Goal: Task Accomplishment & Management: Use online tool/utility

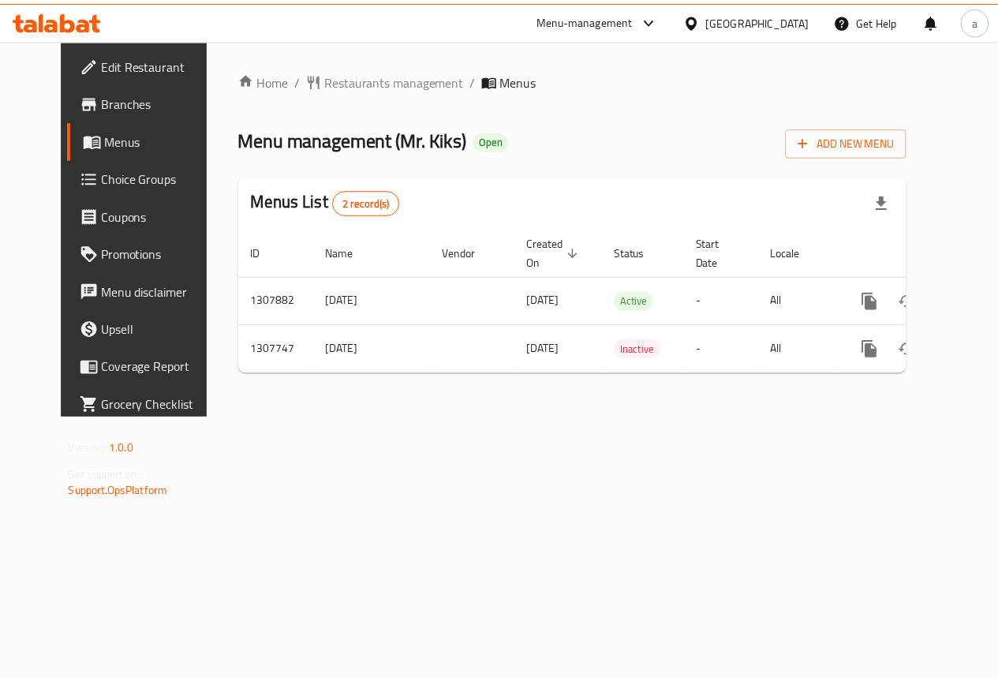
scroll to position [0, 6]
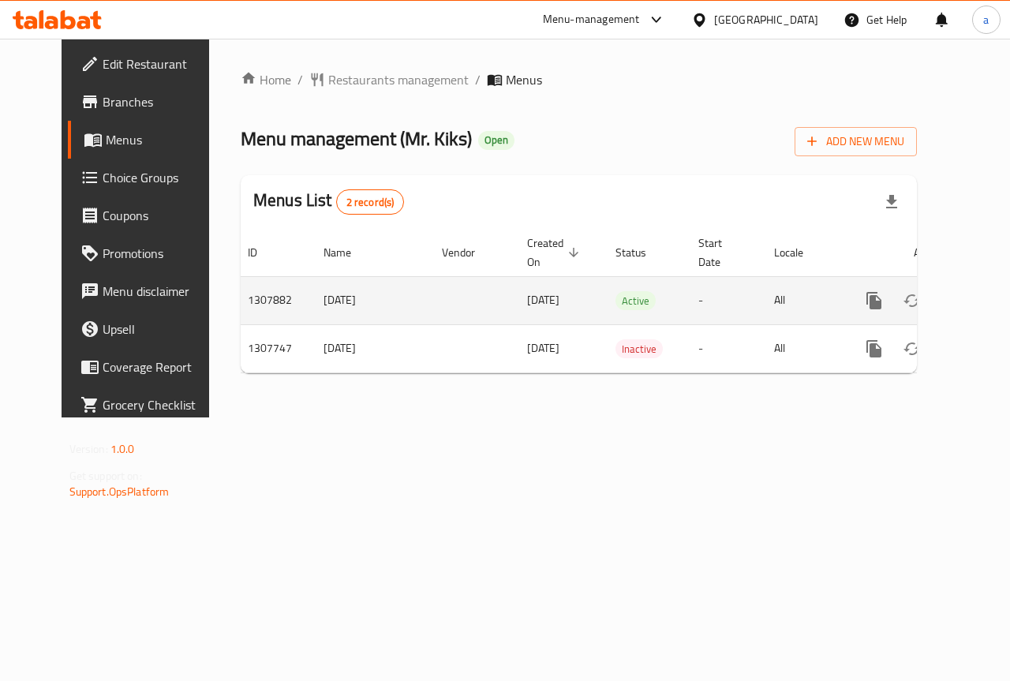
click at [979, 291] on icon "enhanced table" at bounding box center [988, 300] width 19 height 19
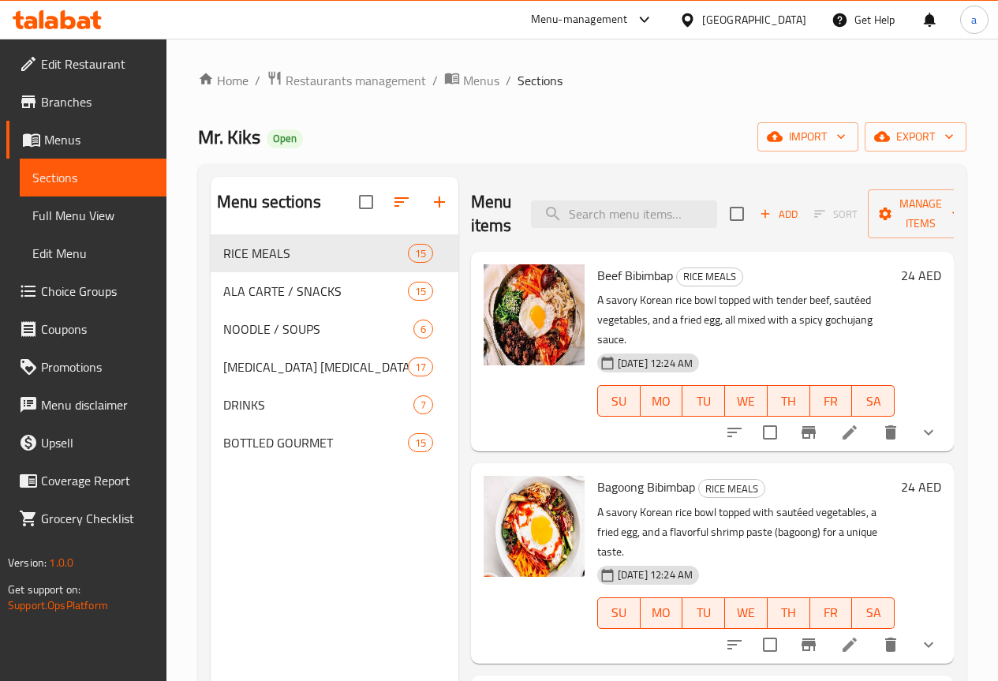
click at [88, 101] on span "Branches" at bounding box center [97, 101] width 113 height 19
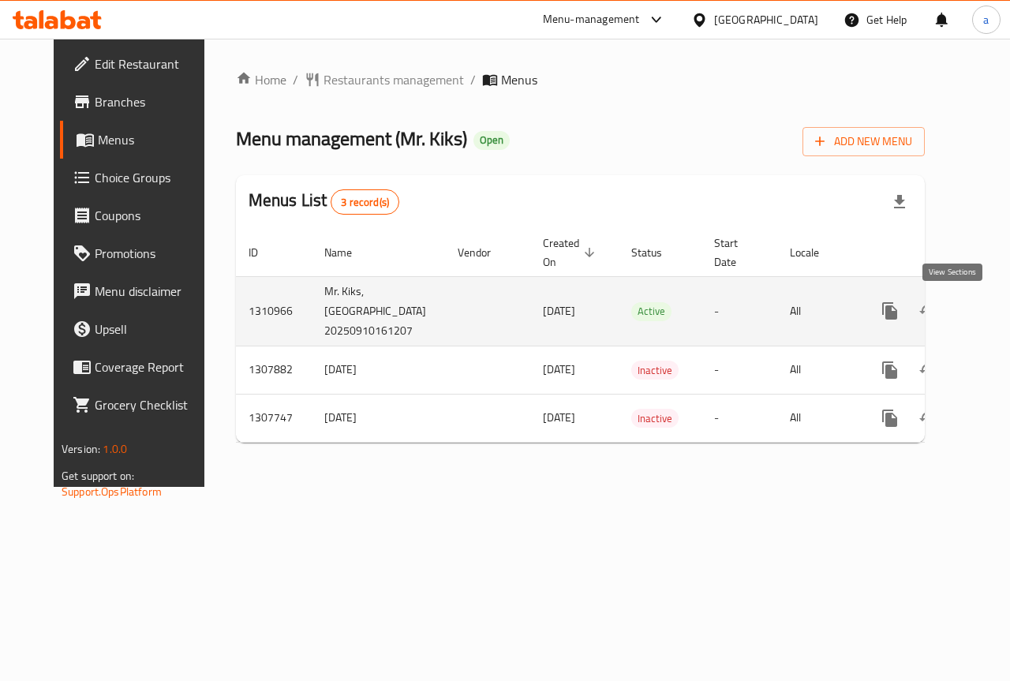
click at [997, 312] on icon "enhanced table" at bounding box center [1004, 311] width 14 height 14
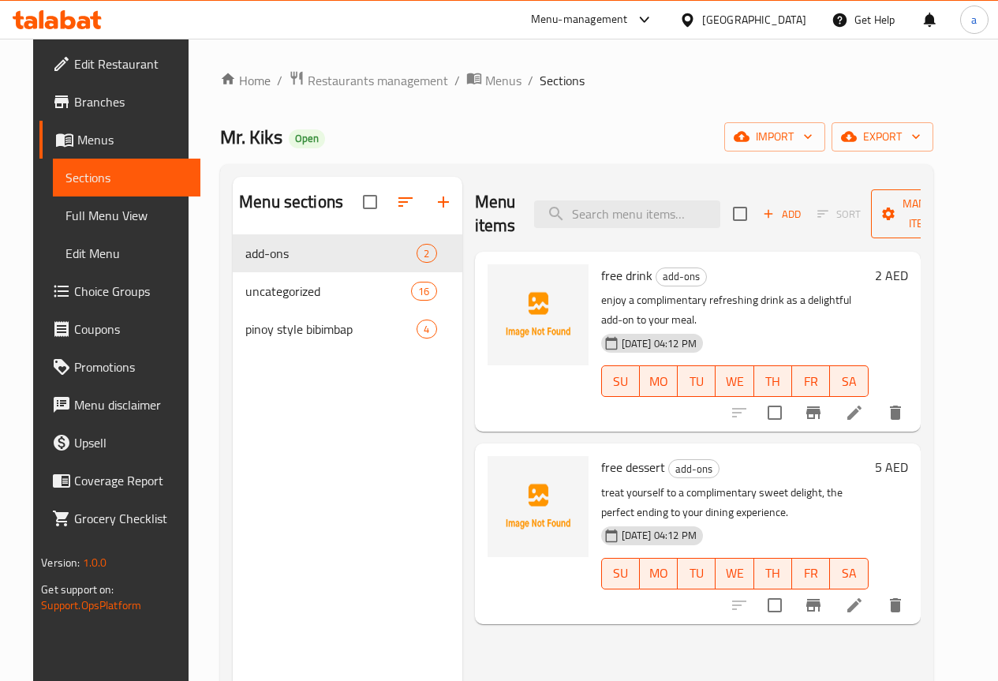
click at [914, 215] on span "Manage items" at bounding box center [924, 213] width 81 height 39
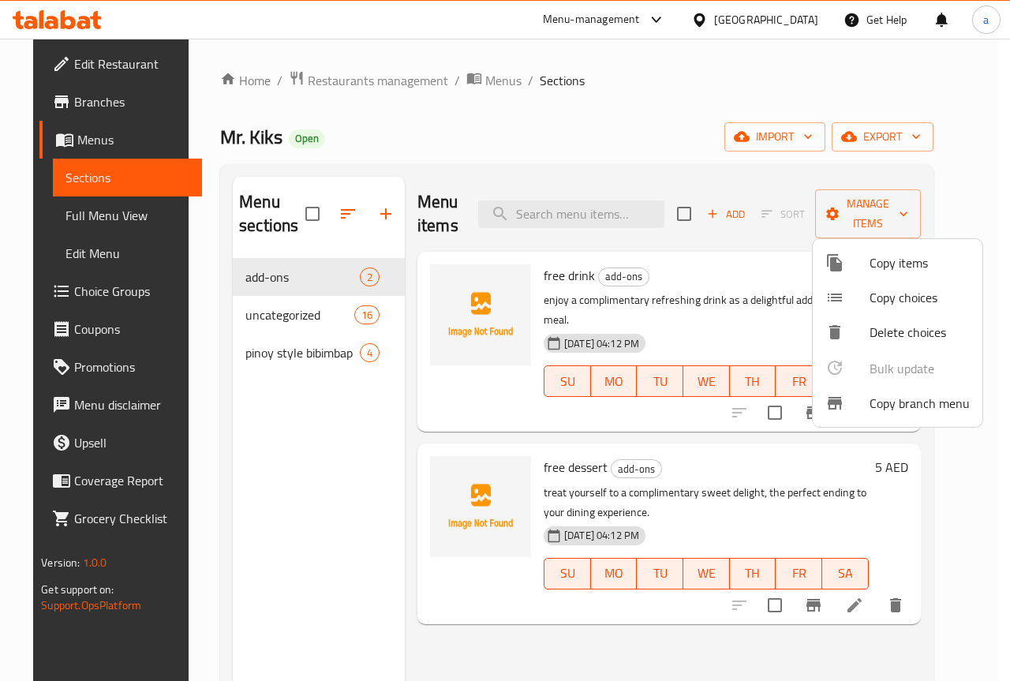
click at [918, 205] on div at bounding box center [505, 340] width 1010 height 681
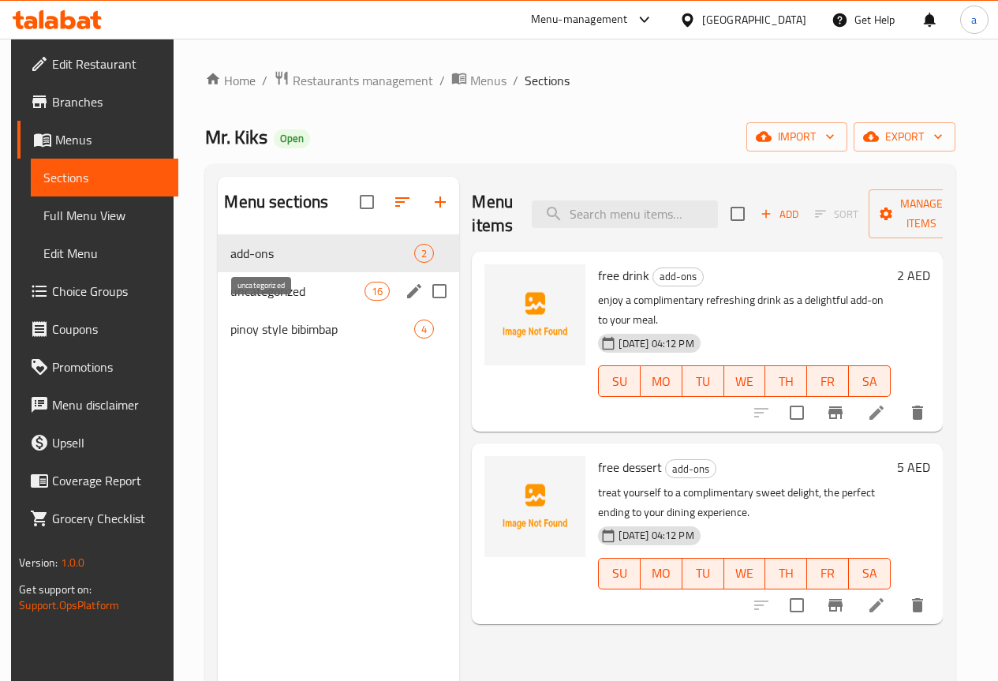
click at [278, 301] on span "uncategorized" at bounding box center [297, 291] width 134 height 19
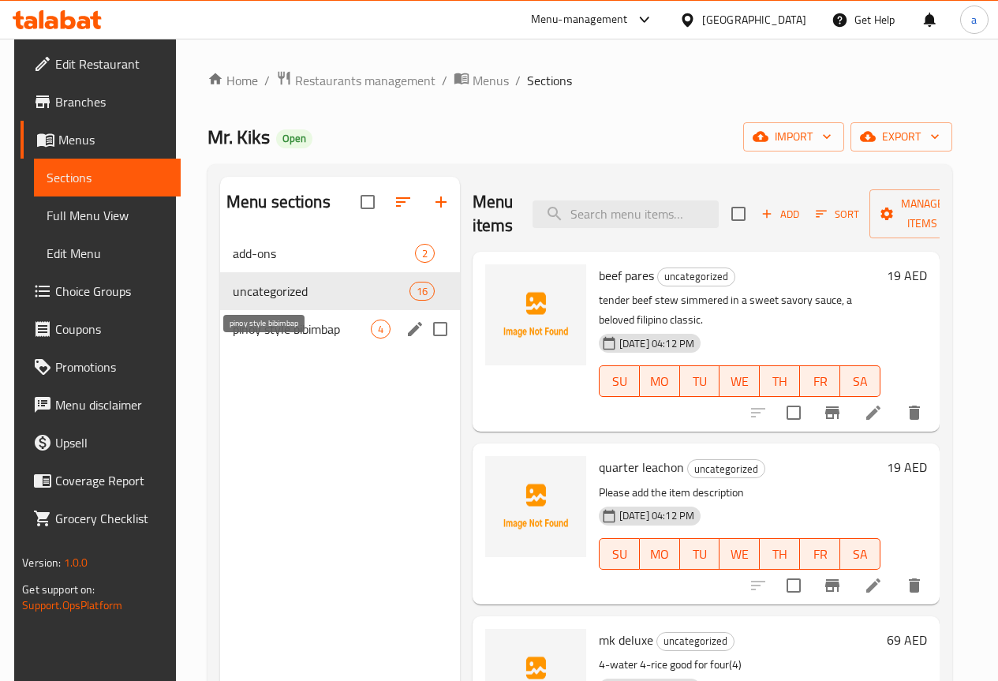
click at [274, 339] on span "pinoy style bibimbap" at bounding box center [302, 329] width 138 height 19
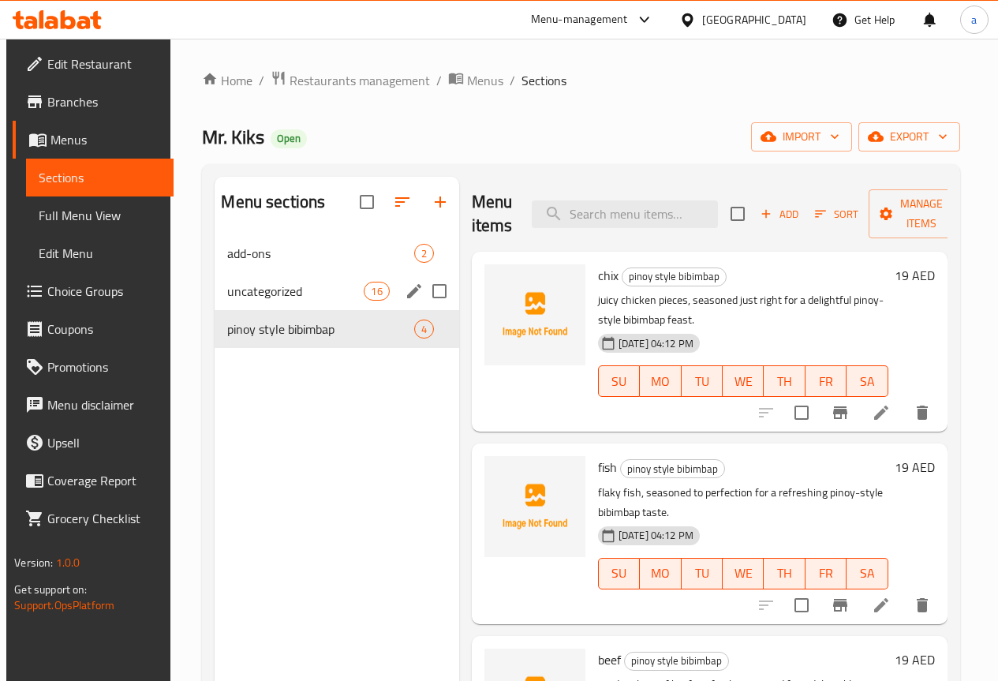
click at [261, 304] on div "uncategorized 16" at bounding box center [337, 291] width 244 height 38
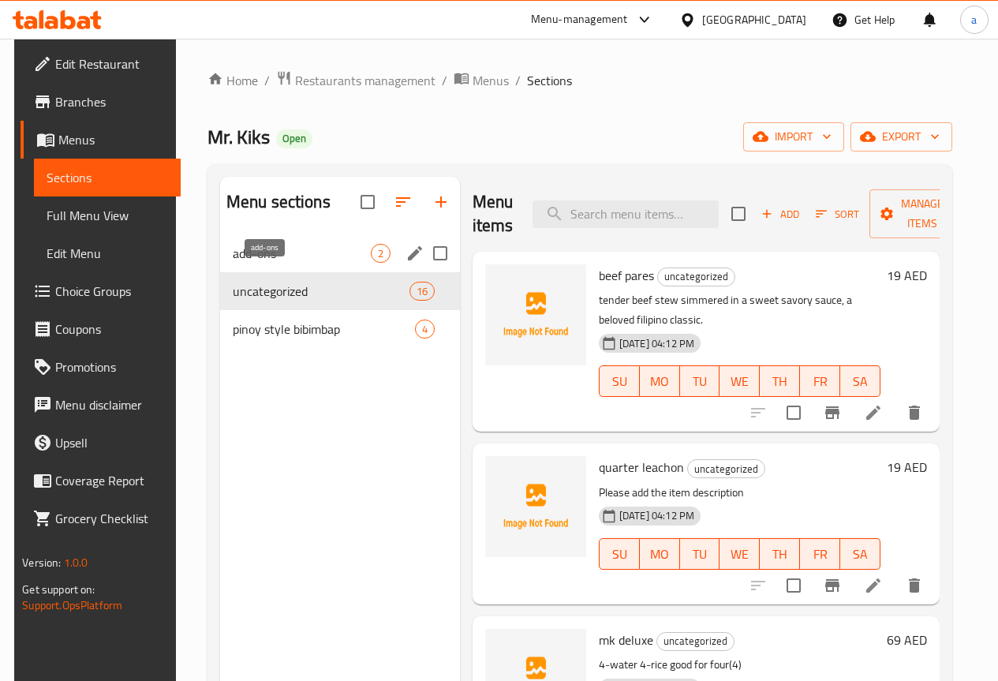
click at [266, 263] on span "add-ons" at bounding box center [302, 253] width 138 height 19
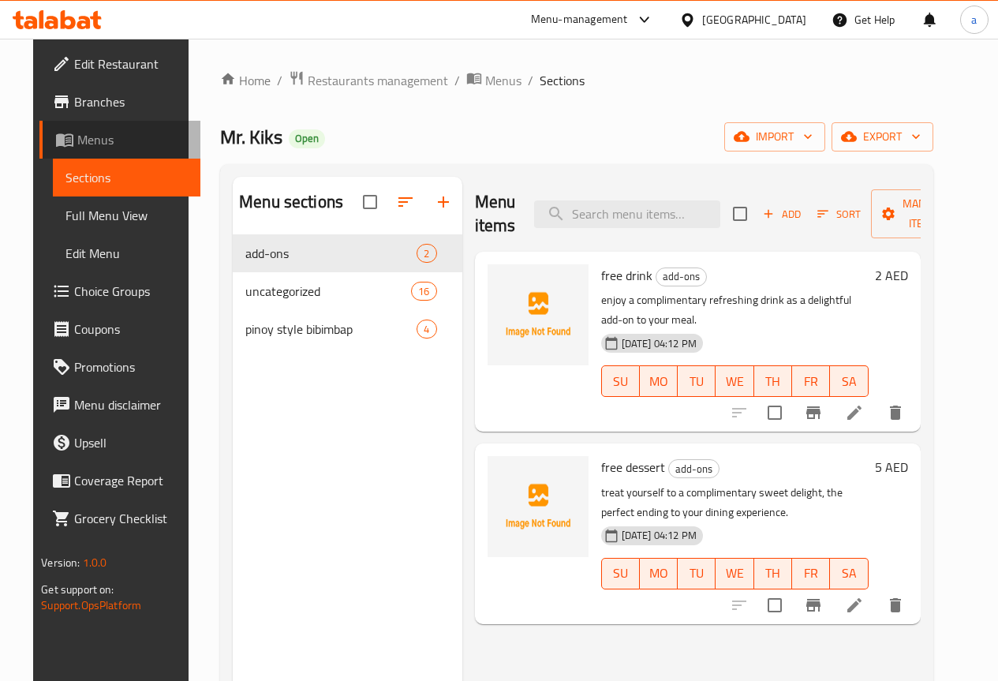
click at [105, 143] on span "Menus" at bounding box center [132, 139] width 110 height 19
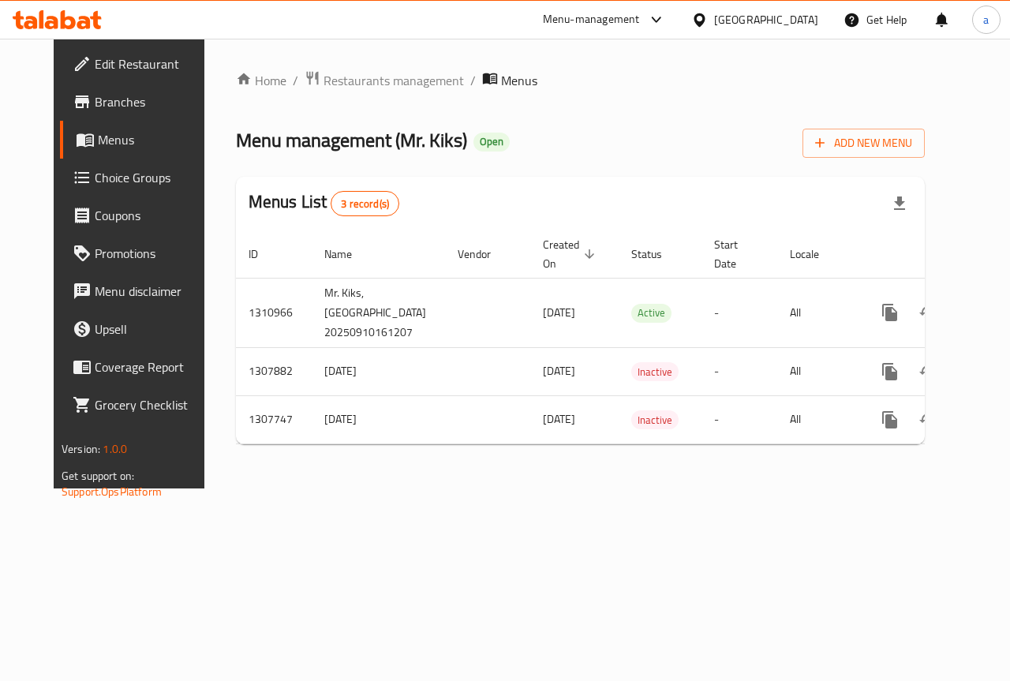
click at [479, 161] on div "Home / Restaurants management / Menus Menu management ( Mr. Kiks ) Open Add New…" at bounding box center [580, 263] width 689 height 387
click at [618, 110] on div "Home / Restaurants management / Menus Menu management ( Mr. Kiks ) Open Add New…" at bounding box center [580, 263] width 689 height 387
click at [98, 132] on span "Menus" at bounding box center [154, 139] width 112 height 19
click at [95, 110] on span "Branches" at bounding box center [152, 101] width 115 height 19
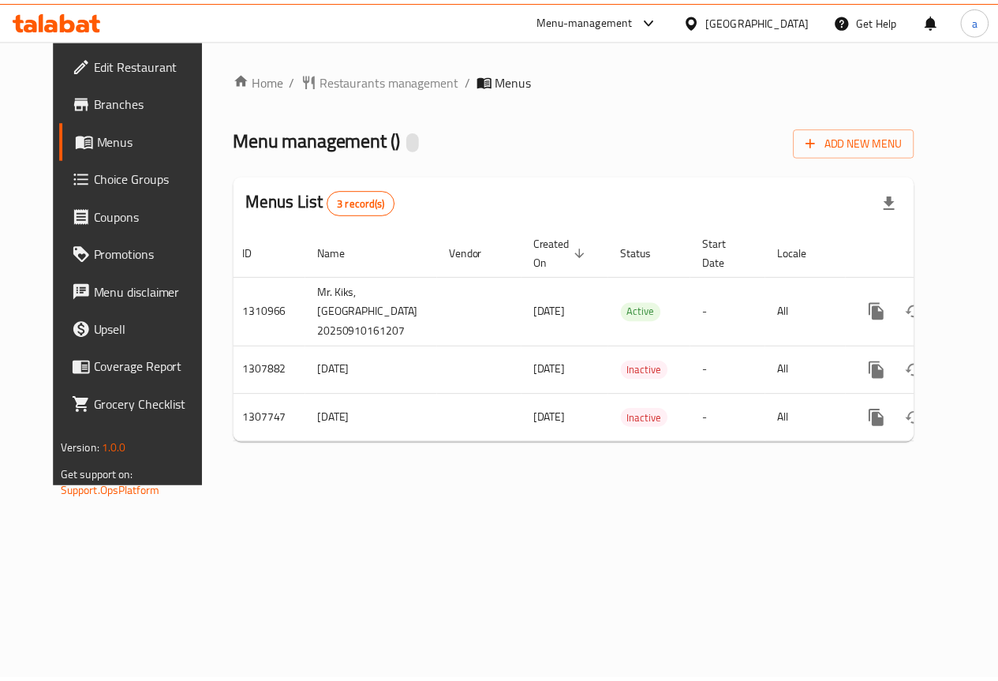
scroll to position [0, 6]
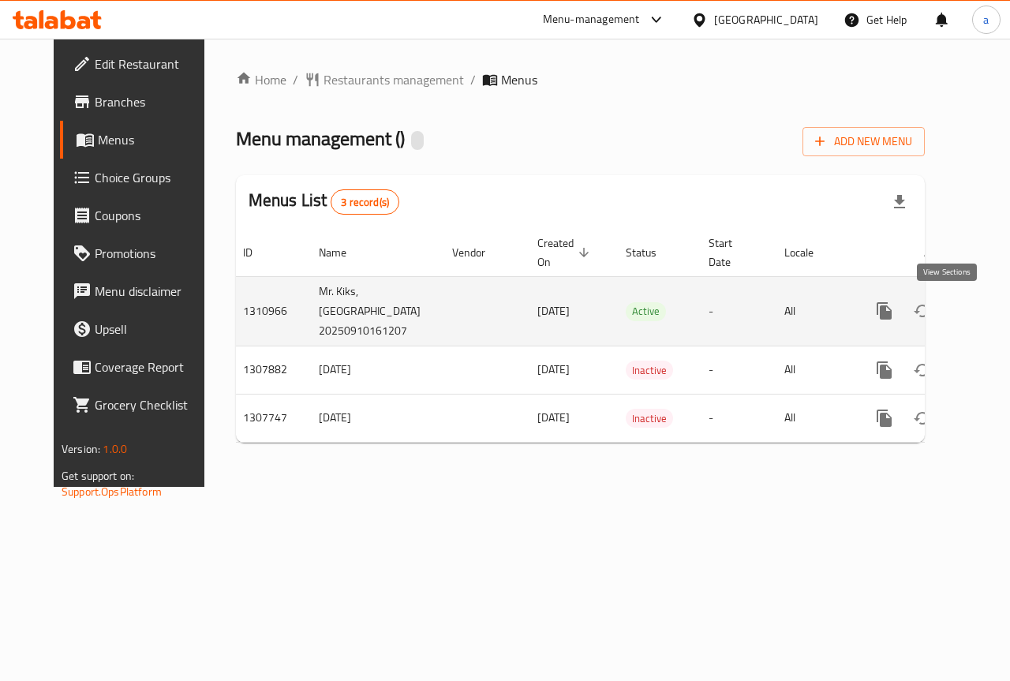
click at [980, 320] on link "enhanced table" at bounding box center [999, 311] width 38 height 38
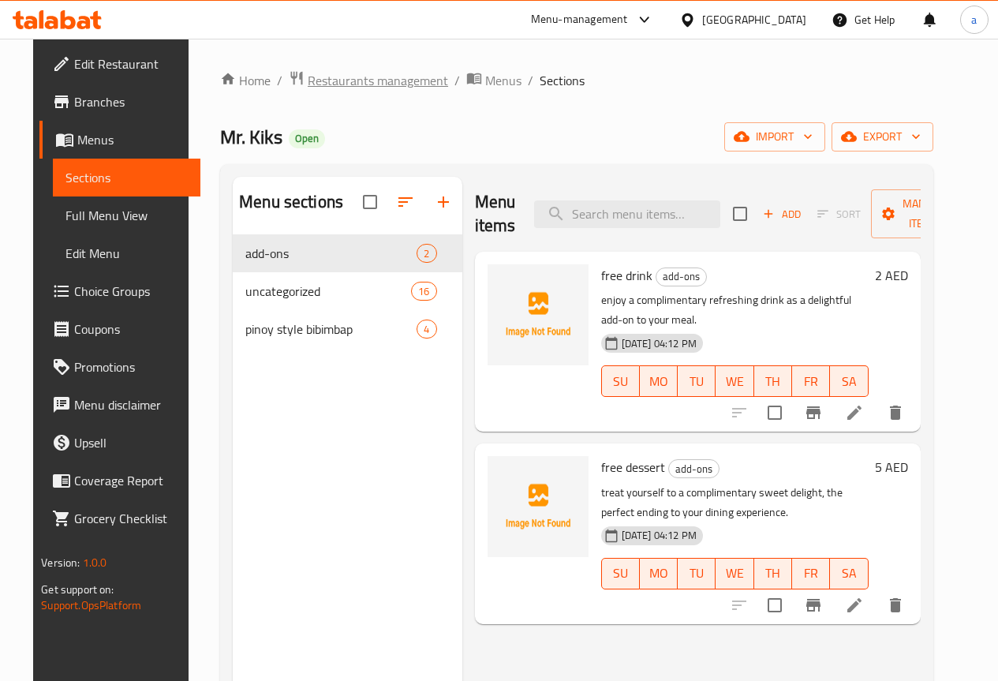
click at [344, 82] on span "Restaurants management" at bounding box center [378, 80] width 140 height 19
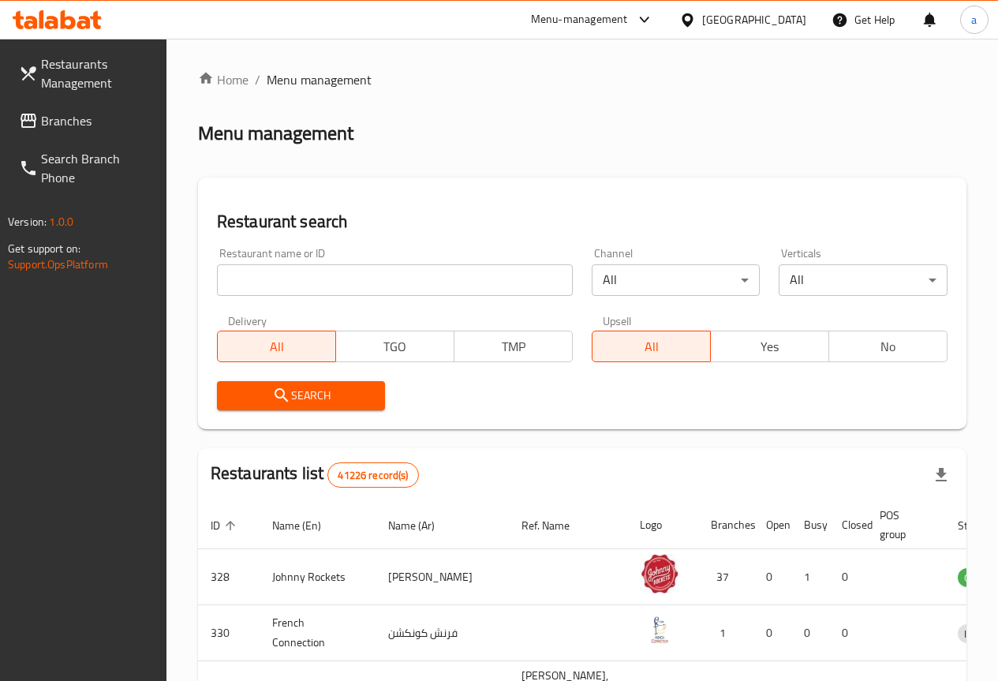
click at [102, 130] on link "Branches" at bounding box center [86, 121] width 160 height 38
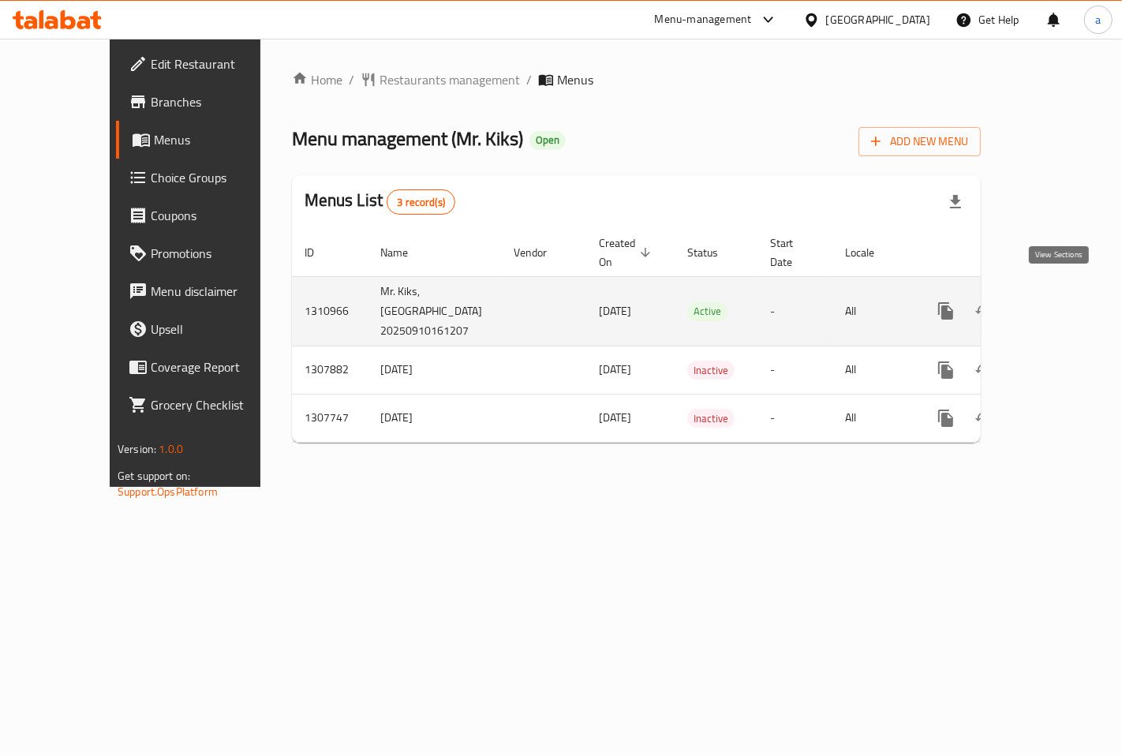
click at [1066, 302] on icon "enhanced table" at bounding box center [1060, 311] width 19 height 19
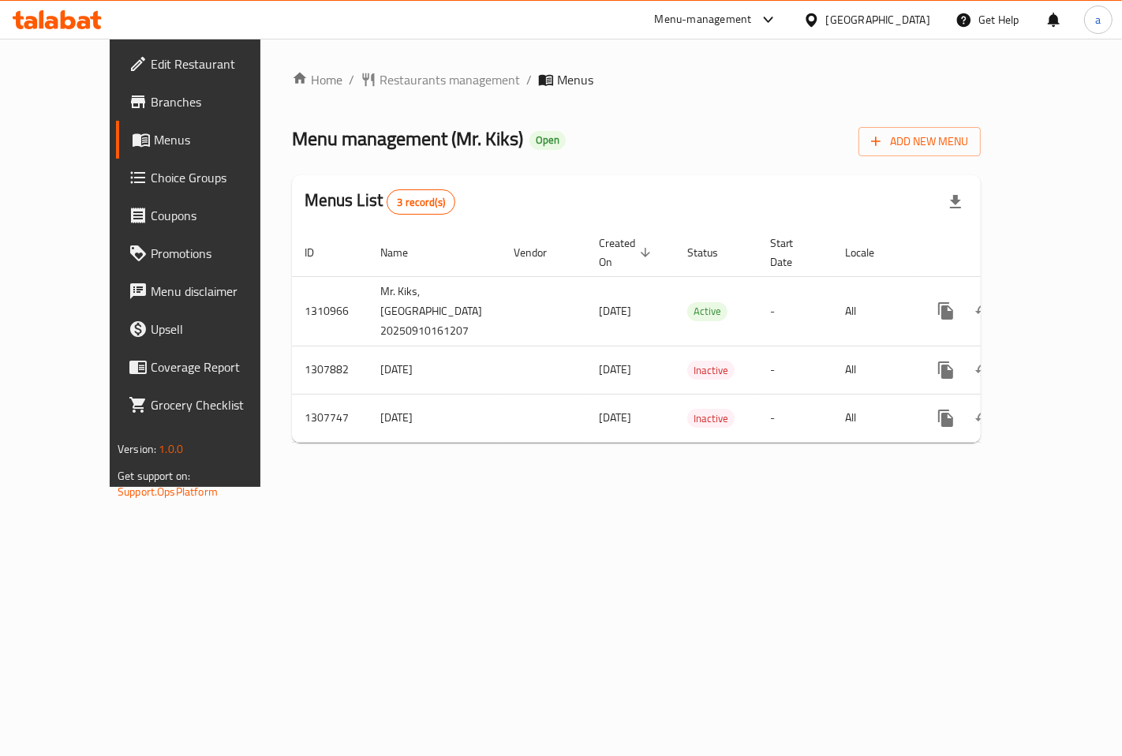
click at [151, 99] on span "Branches" at bounding box center [217, 101] width 133 height 19
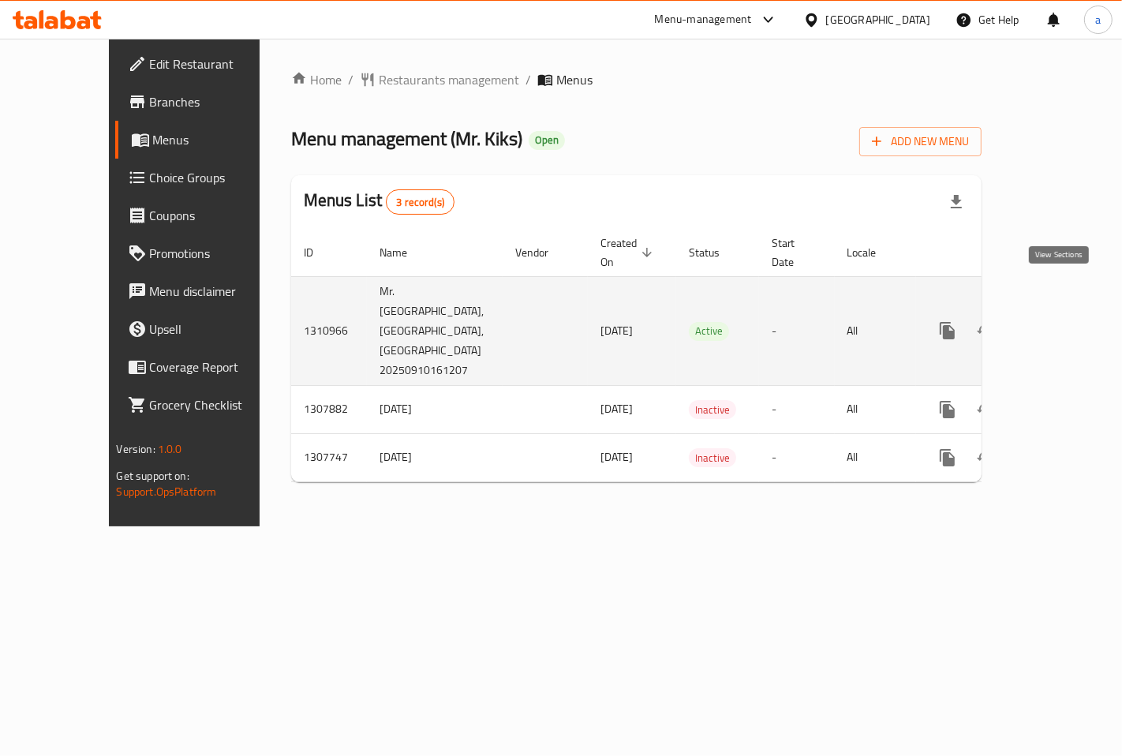
click at [1062, 324] on icon "enhanced table" at bounding box center [1061, 331] width 14 height 14
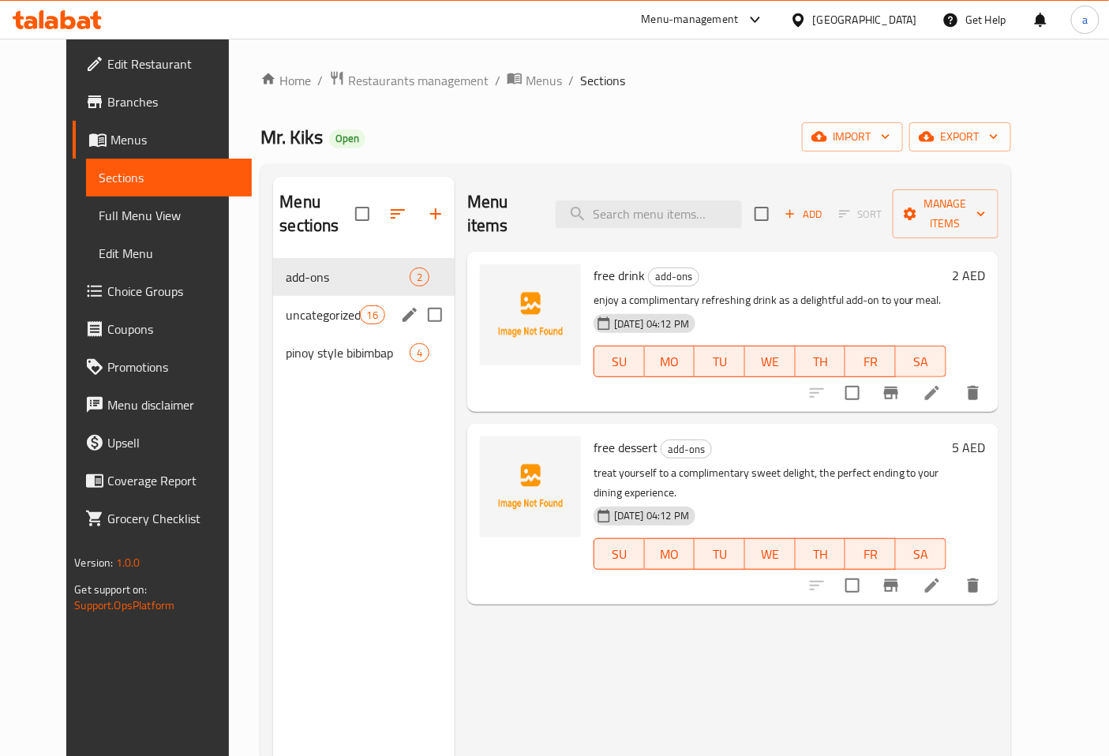
click at [313, 305] on span "uncategorized" at bounding box center [322, 314] width 73 height 19
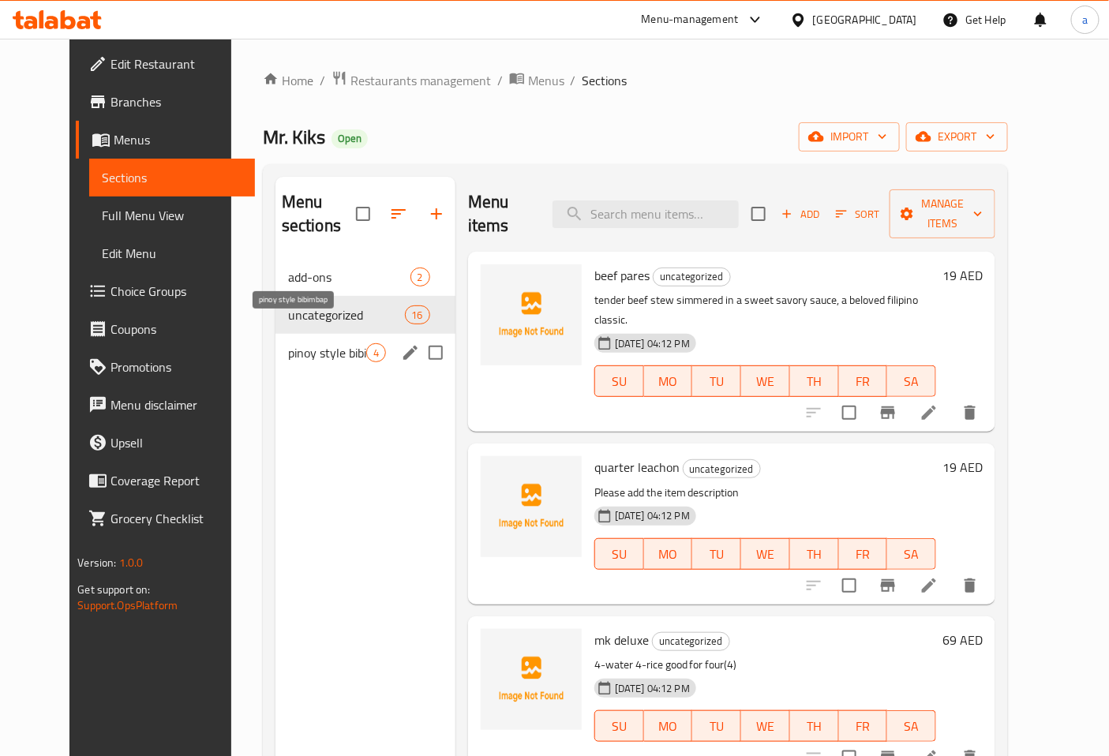
click at [298, 343] on span "pinoy style bibimbap" at bounding box center [327, 352] width 78 height 19
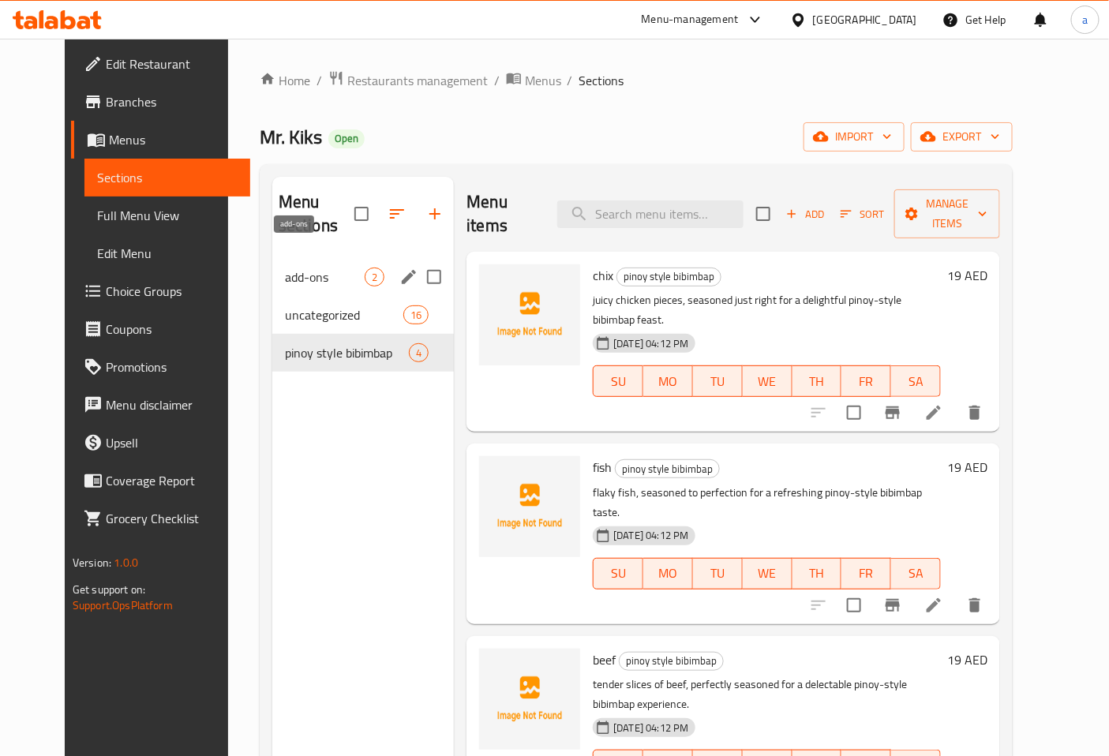
click at [314, 268] on span "add-ons" at bounding box center [325, 277] width 80 height 19
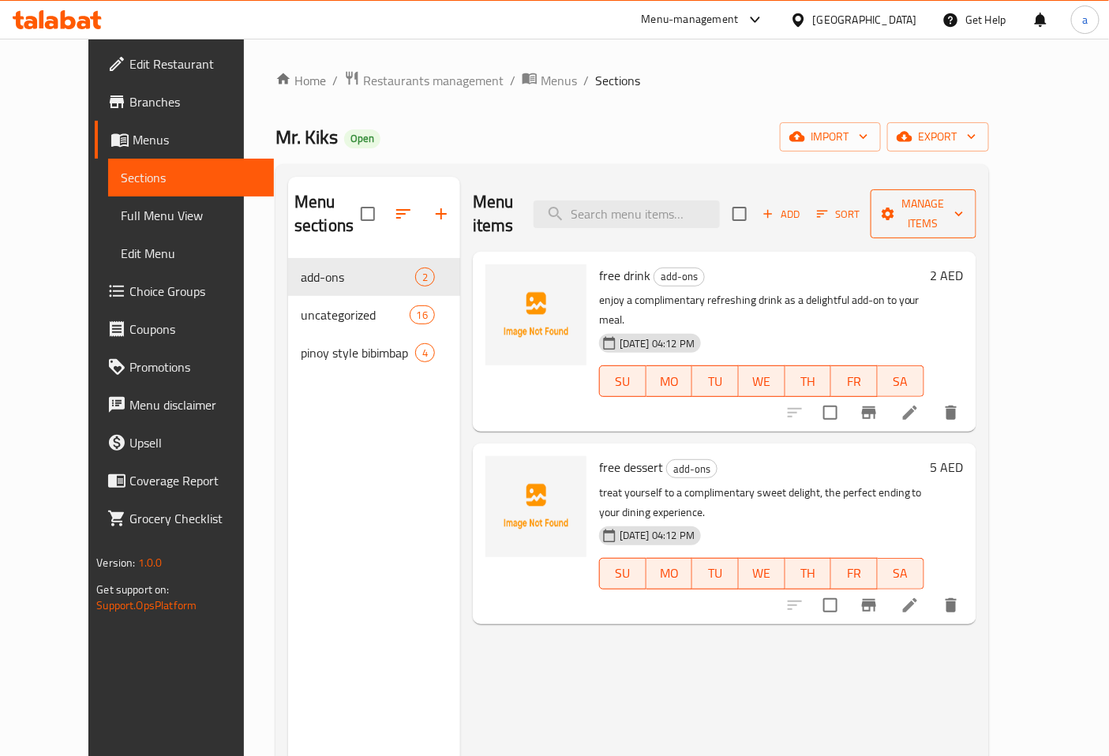
click at [964, 205] on span "Manage items" at bounding box center [923, 213] width 81 height 39
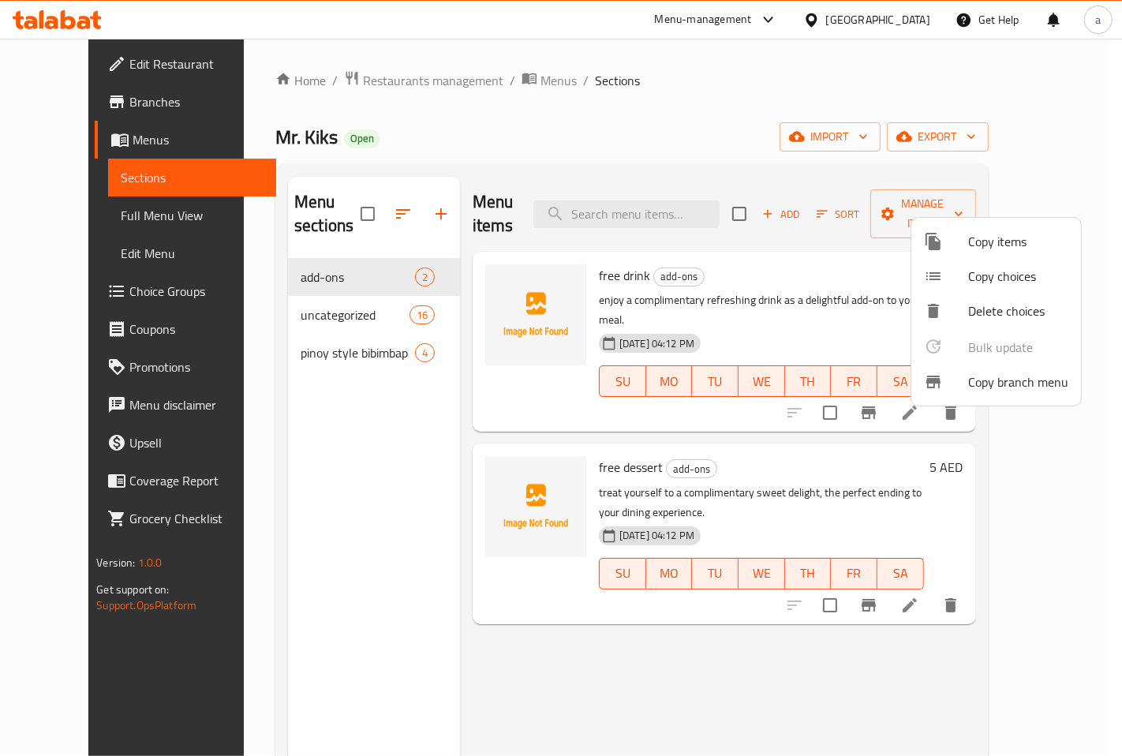
click at [1017, 381] on span "Copy branch menu" at bounding box center [1018, 382] width 100 height 19
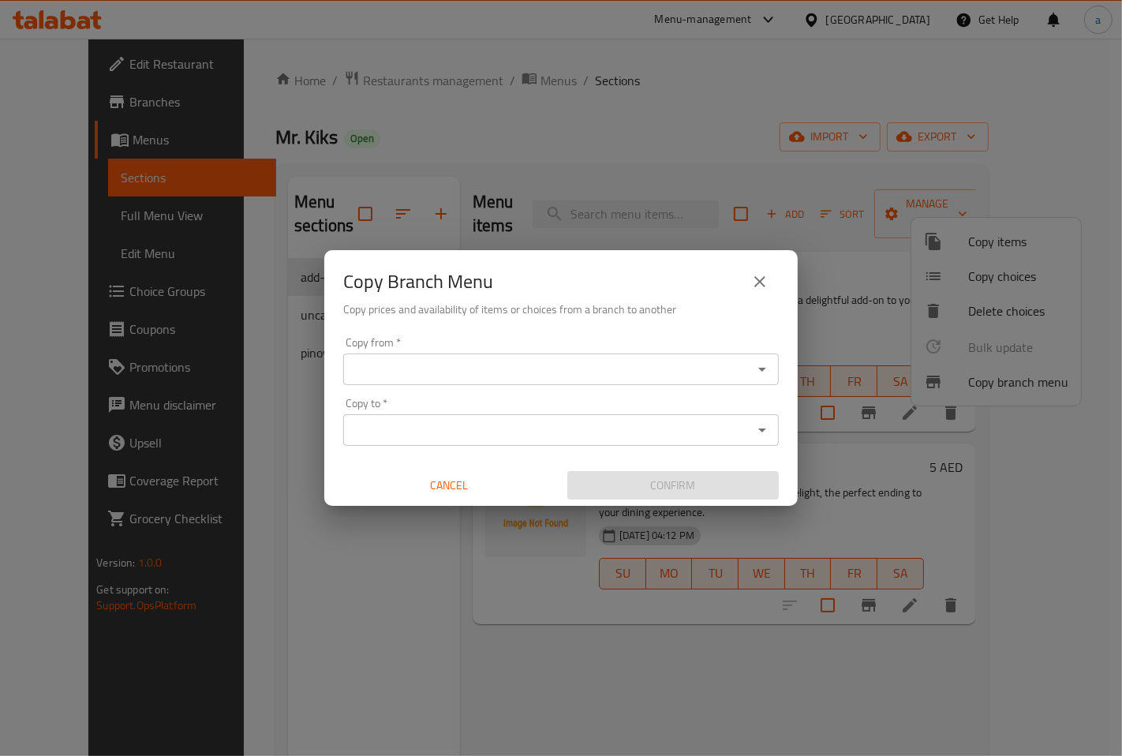
click at [557, 381] on div "Copy from *" at bounding box center [561, 370] width 436 height 32
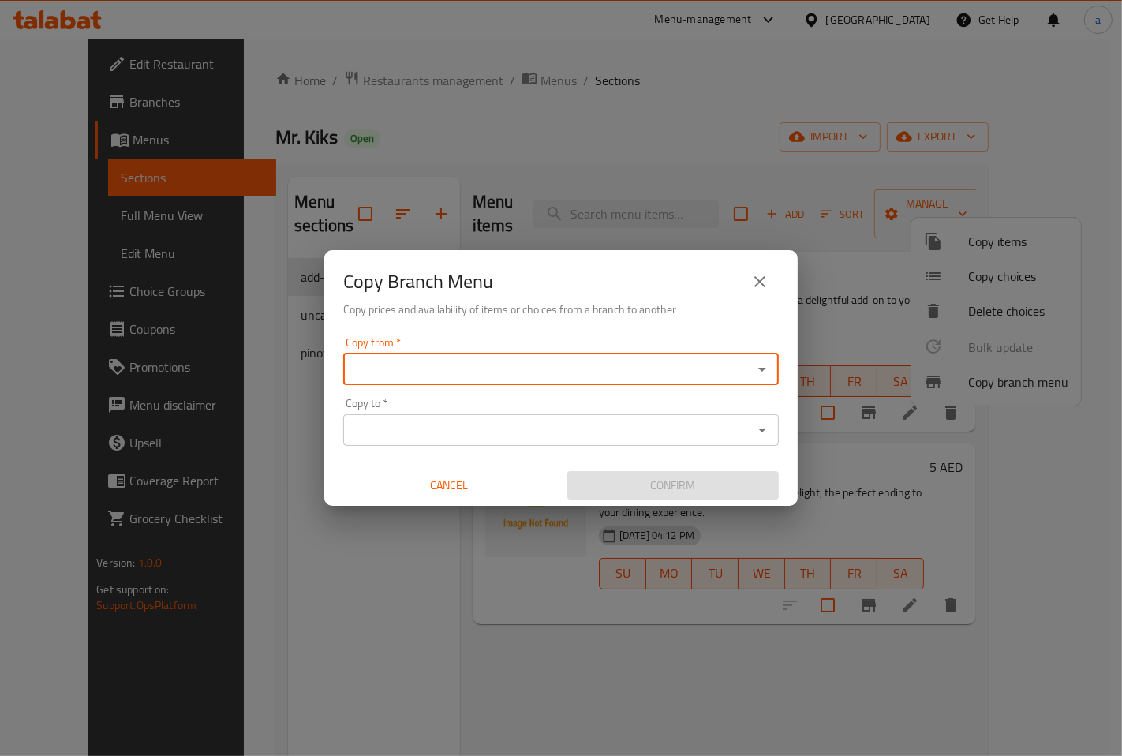
click at [408, 431] on input "Copy to   *" at bounding box center [548, 430] width 400 height 22
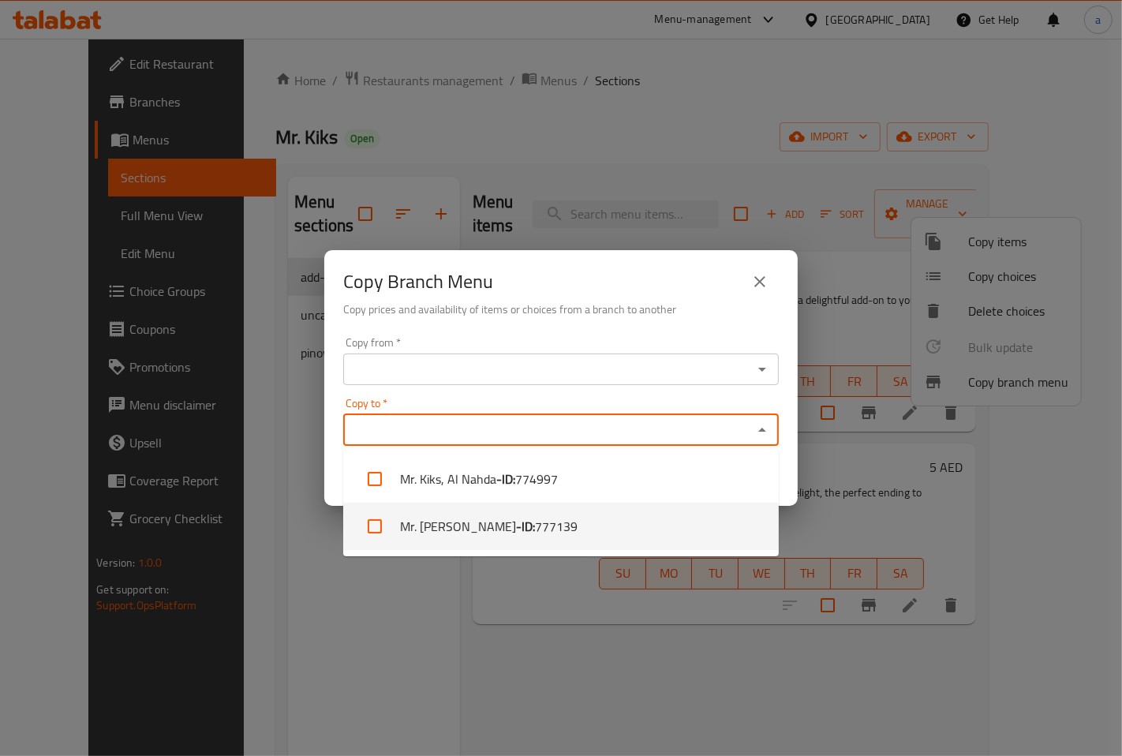
click at [408, 530] on li "Mr. [PERSON_NAME] - ID: 777139" at bounding box center [561, 526] width 436 height 47
checkbox input "true"
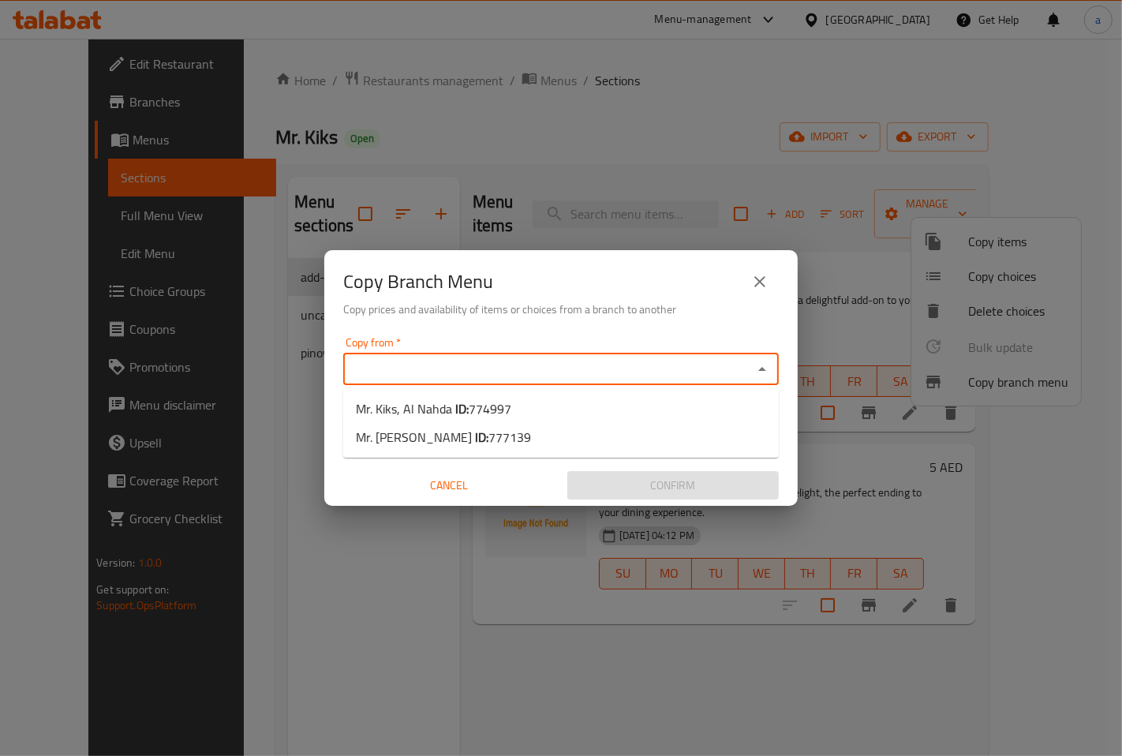
click at [439, 371] on input "Copy from   *" at bounding box center [548, 369] width 400 height 22
click at [445, 415] on span "Mr. Kiks, Al Nahda ID: 774997" at bounding box center [433, 408] width 155 height 19
type input "Mr. Kiks, Al Nahda"
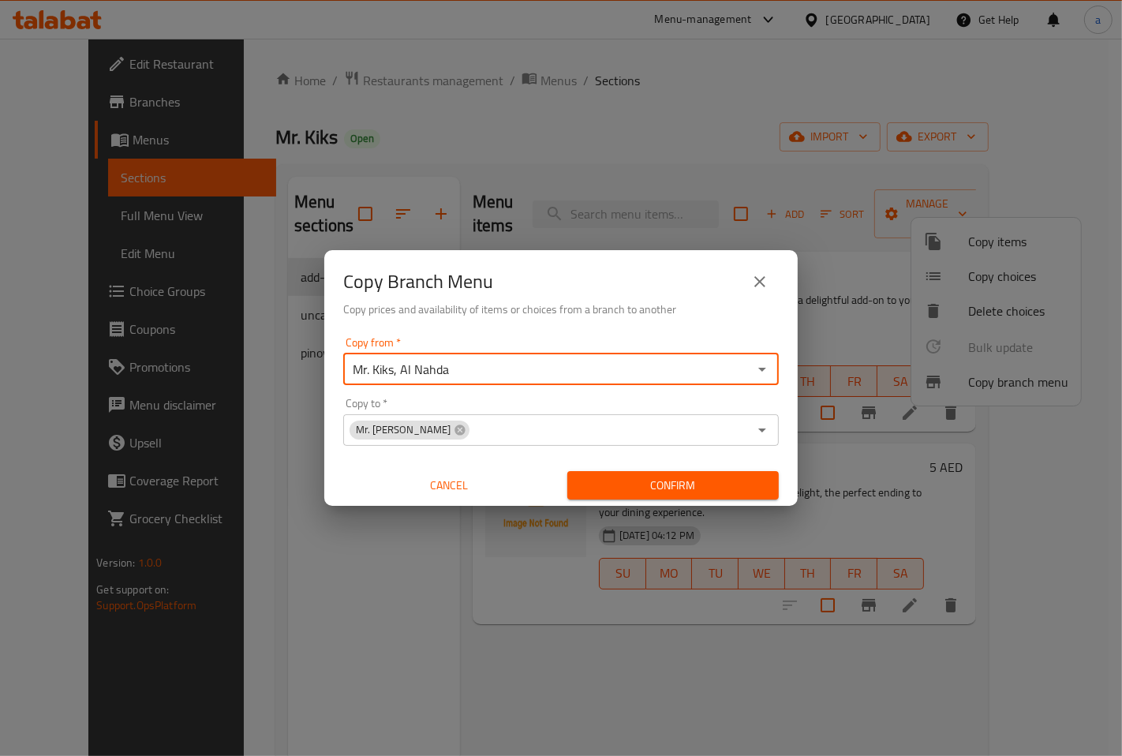
click at [684, 485] on span "Confirm" at bounding box center [673, 486] width 186 height 20
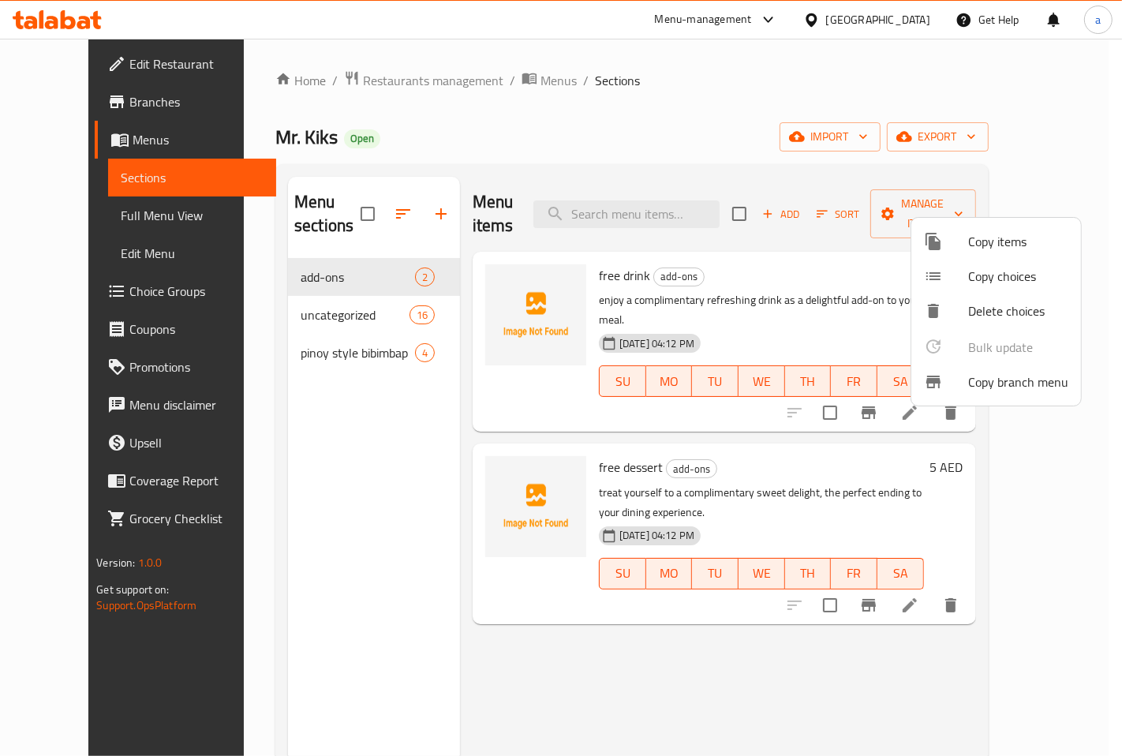
click at [663, 128] on div at bounding box center [561, 378] width 1122 height 756
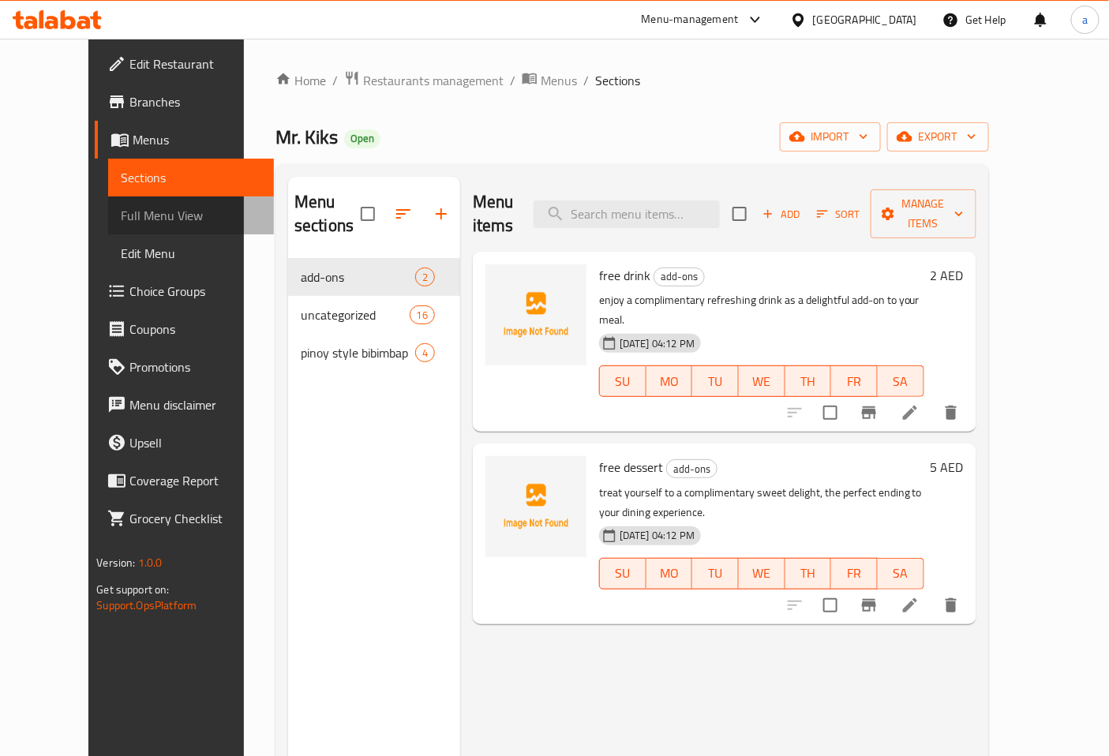
click at [121, 225] on span "Full Menu View" at bounding box center [191, 215] width 140 height 19
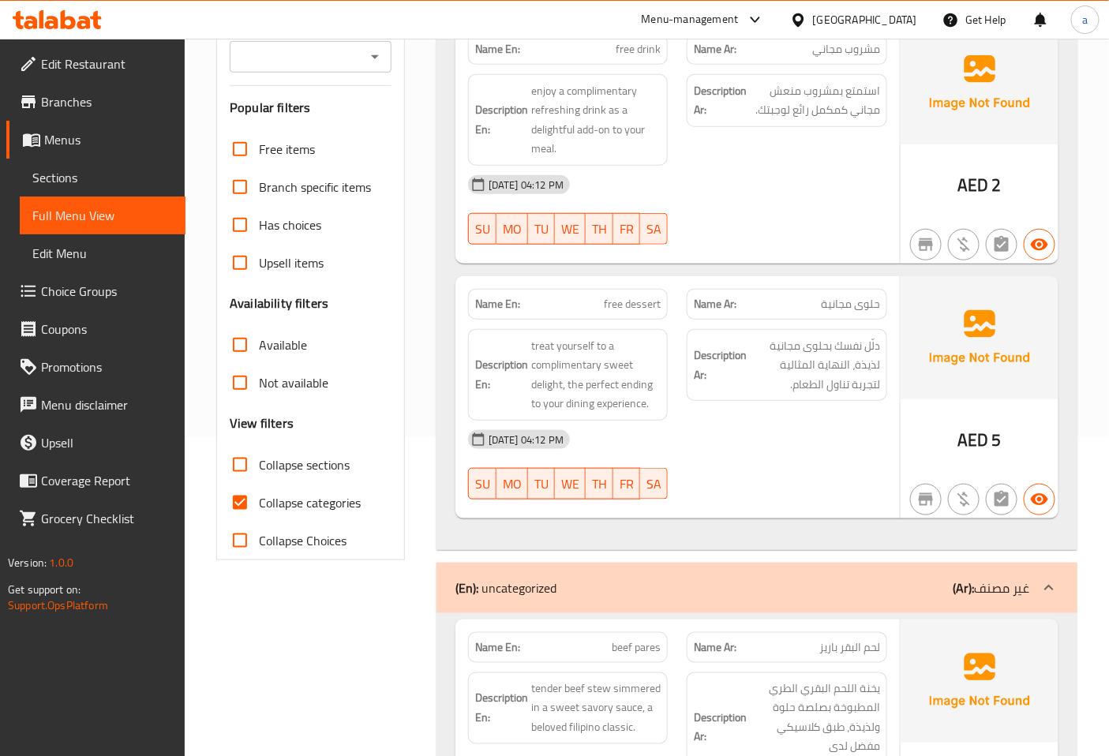
scroll to position [438, 0]
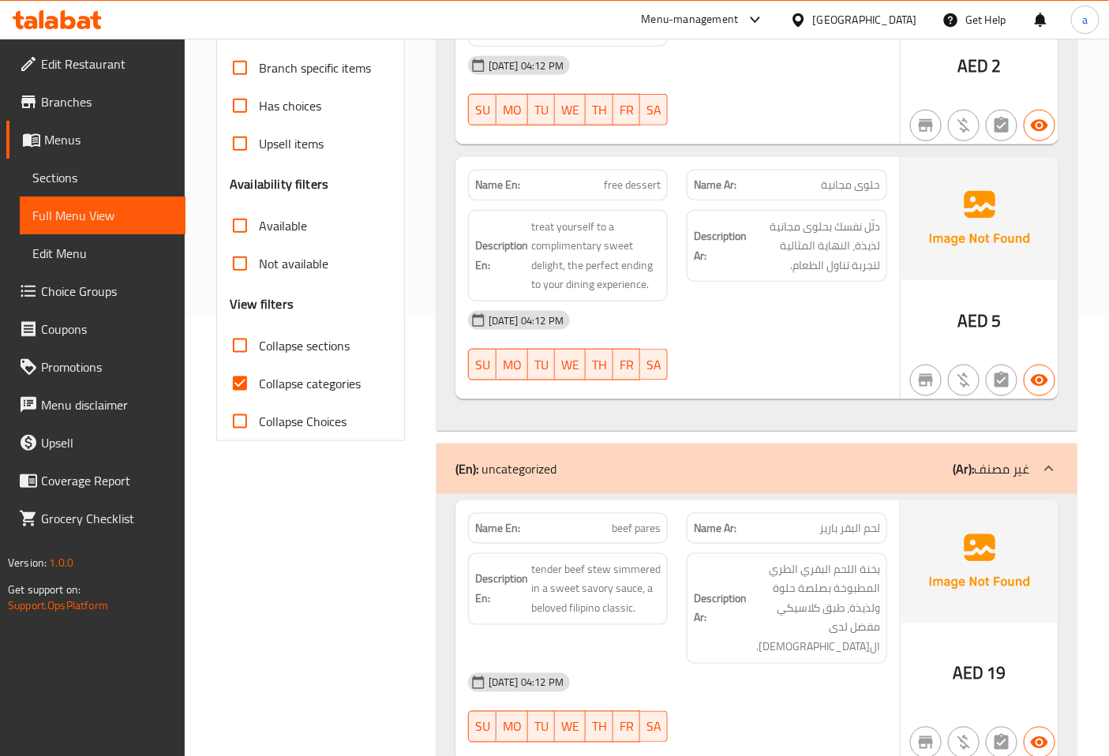
click at [234, 365] on input "Collapse categories" at bounding box center [240, 384] width 38 height 38
checkbox input "false"
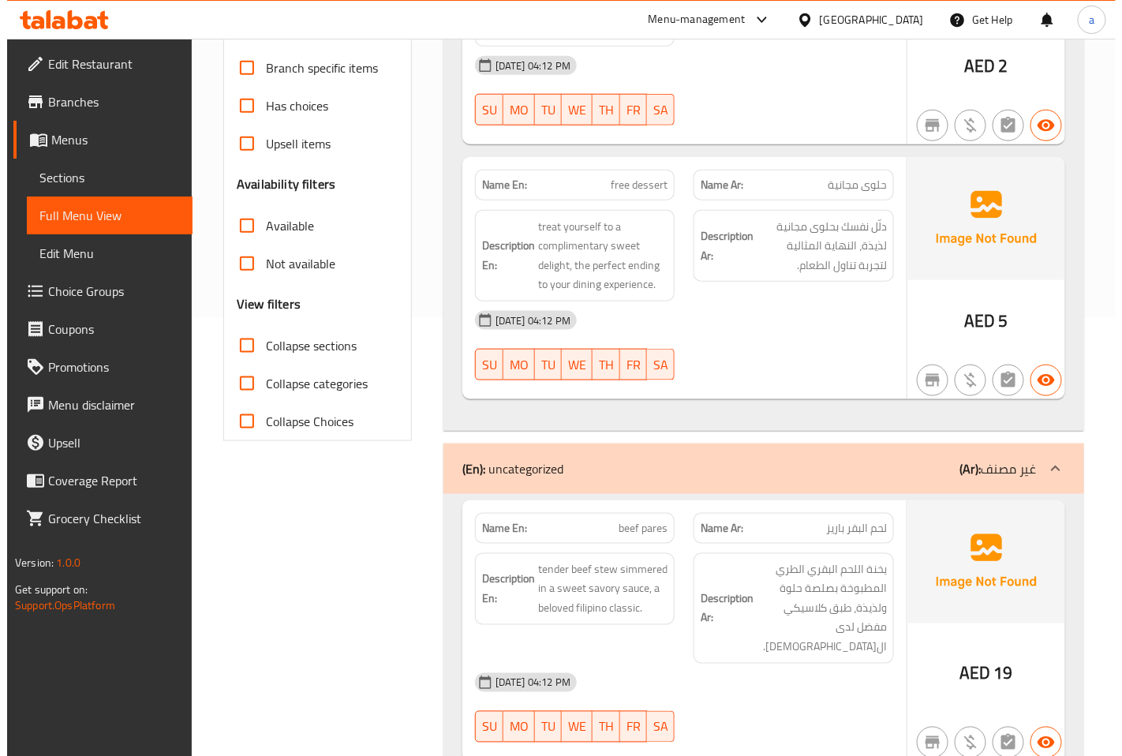
scroll to position [0, 0]
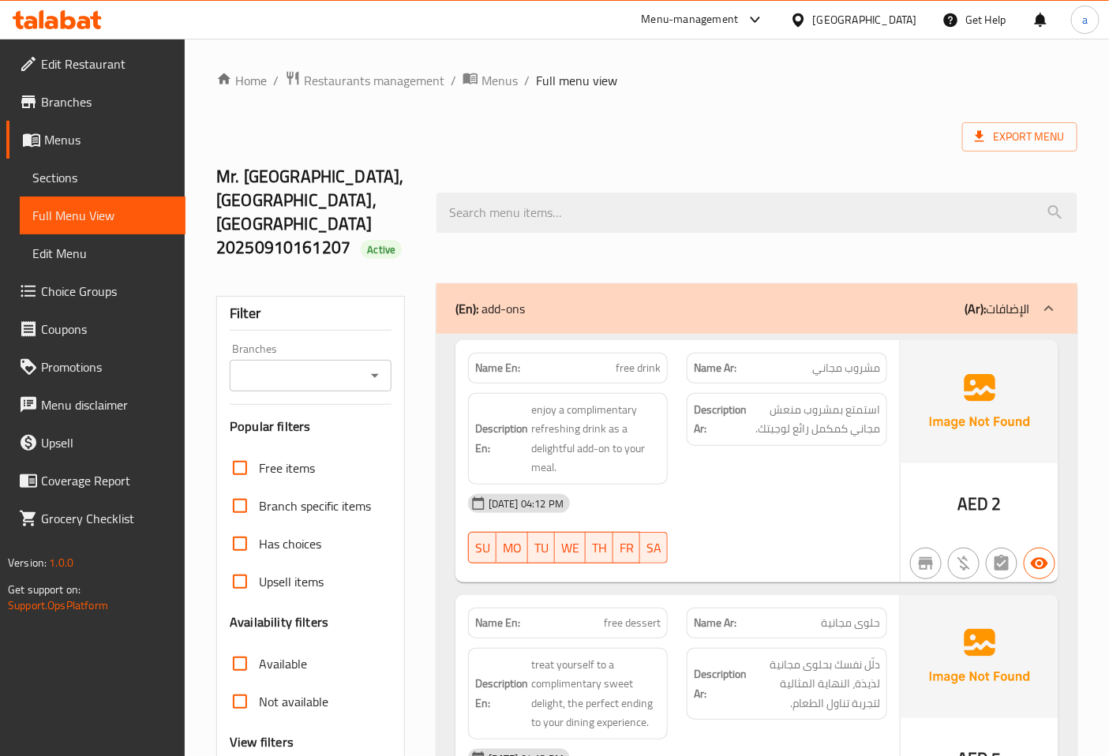
click at [302, 365] on input "Branches" at bounding box center [297, 376] width 126 height 22
click at [314, 422] on span "Mr. [PERSON_NAME]" at bounding box center [300, 424] width 116 height 19
type input "Mr. [PERSON_NAME]"
click at [509, 140] on div "Export Menu" at bounding box center [646, 136] width 861 height 29
